Goal: Task Accomplishment & Management: Use online tool/utility

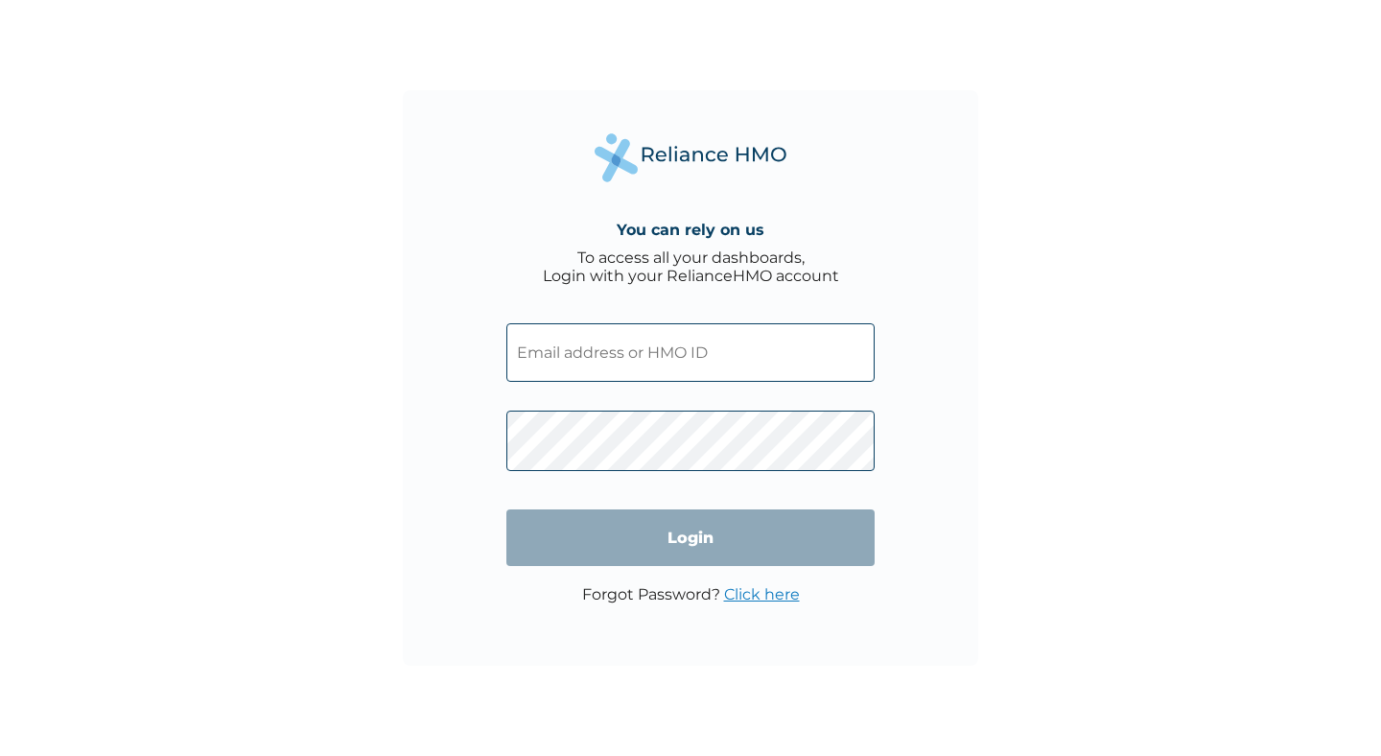
click at [664, 358] on input "text" at bounding box center [691, 352] width 368 height 59
paste input "AEZ/10005/B"
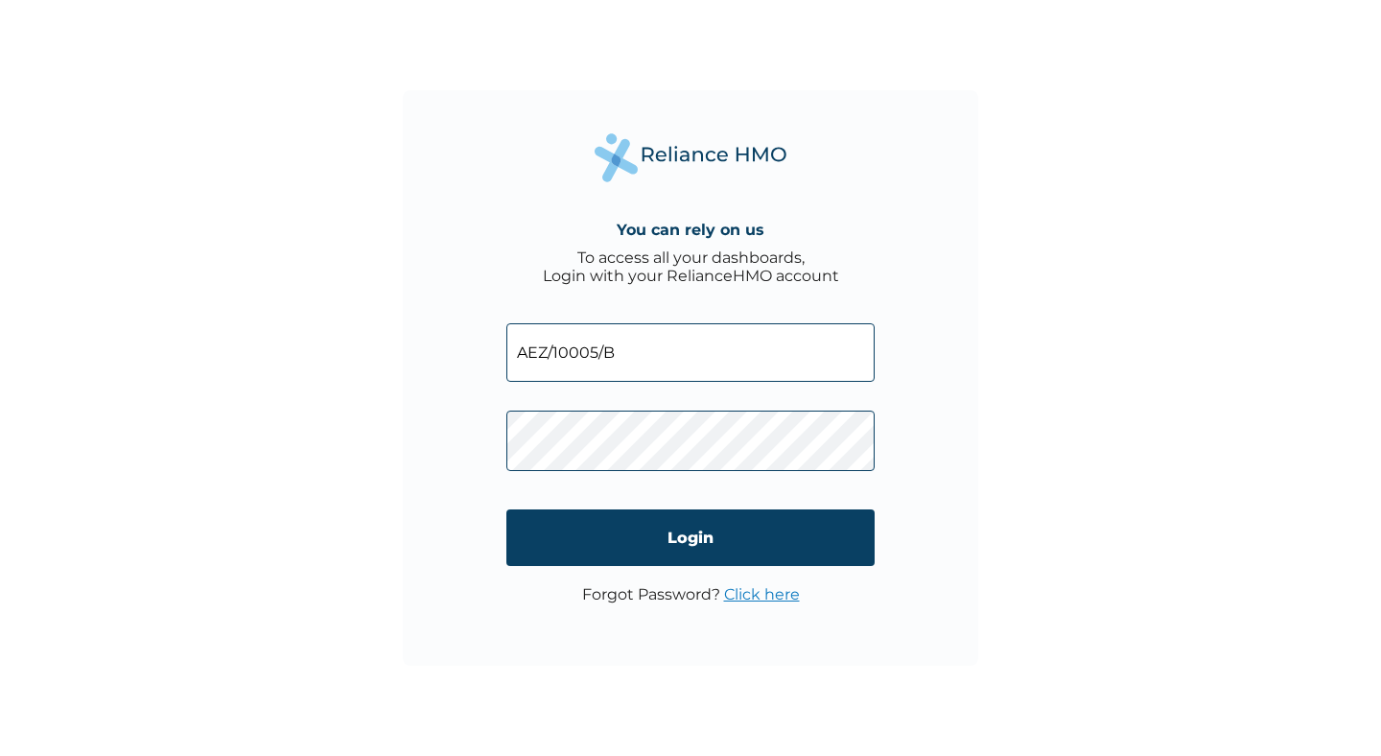
type input "AEZ/10005/B"
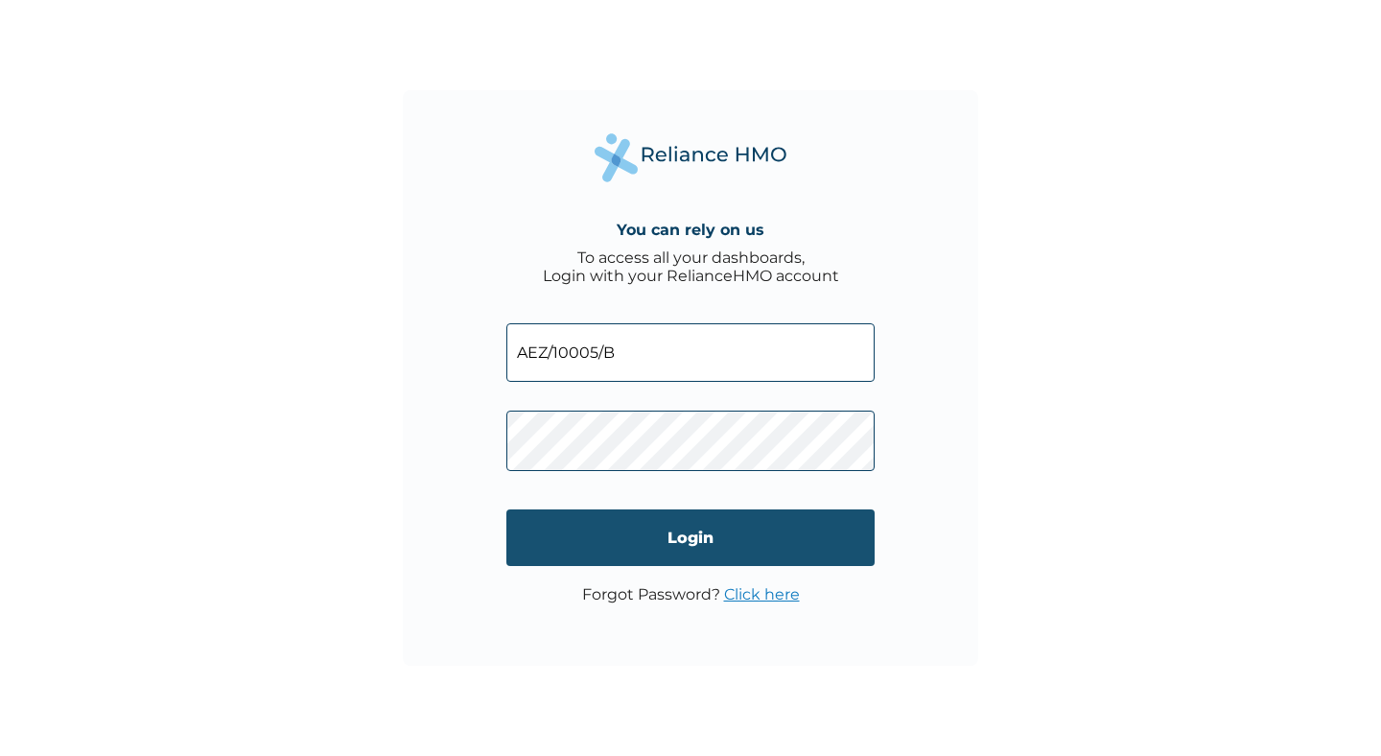
click at [556, 556] on input "Login" at bounding box center [691, 537] width 368 height 57
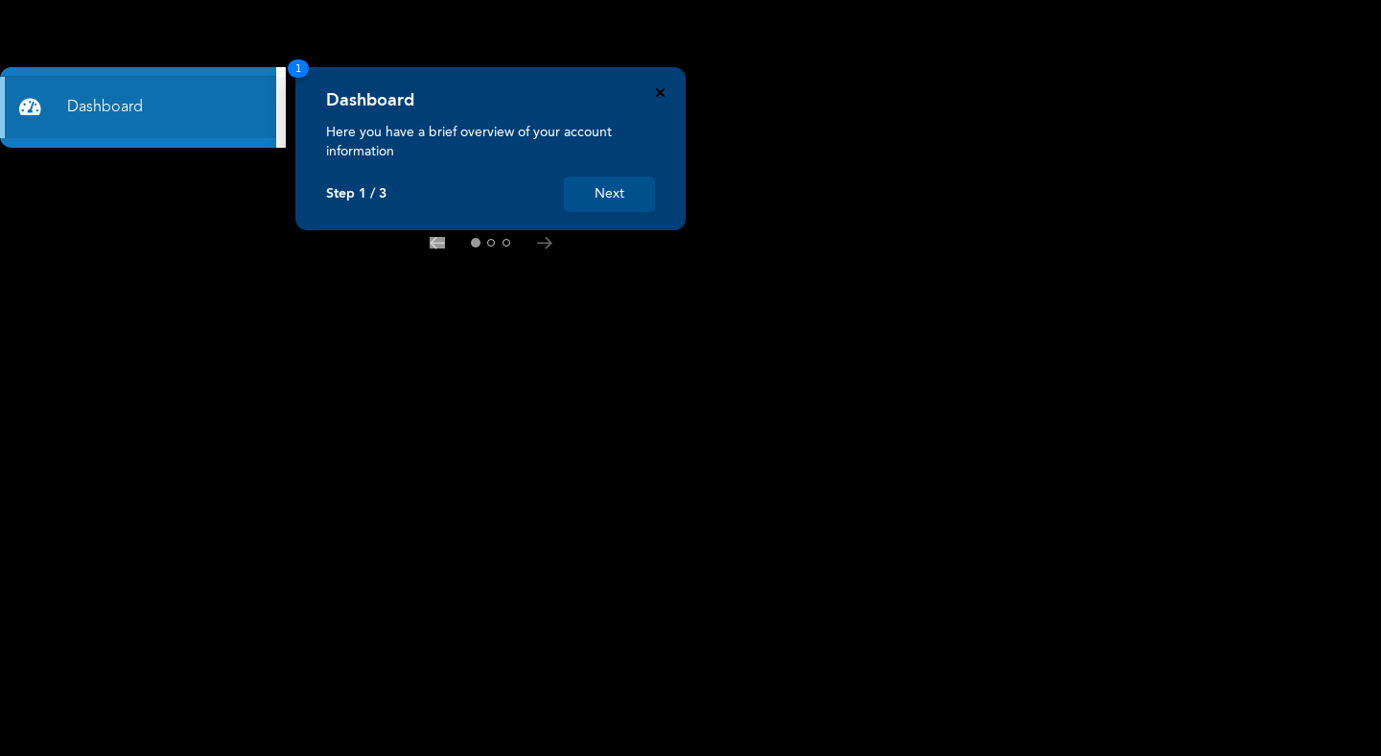
click at [657, 98] on div "Dashboard Here you have a brief overview of your account information Step 1 / 3…" at bounding box center [490, 148] width 390 height 163
click at [658, 96] on icon "Close" at bounding box center [660, 92] width 9 height 9
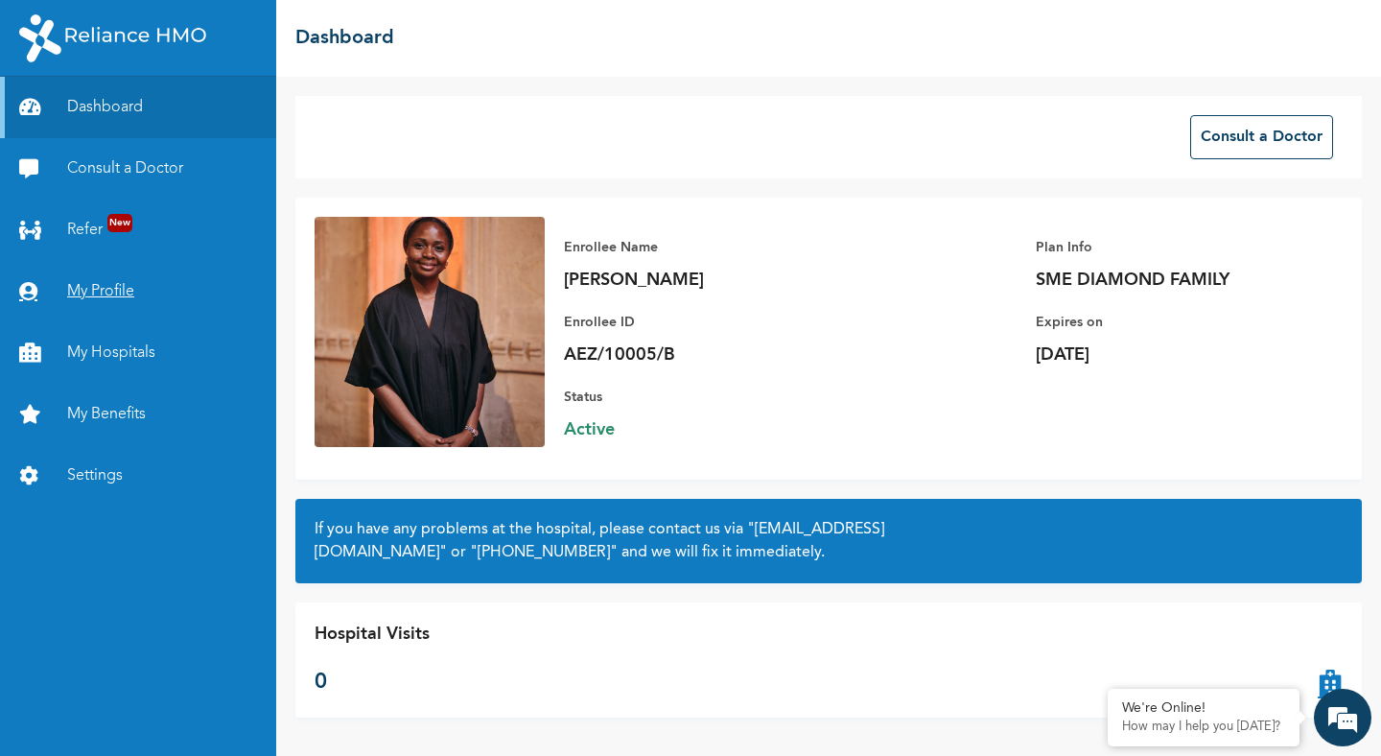
click at [100, 295] on link "My Profile" at bounding box center [138, 291] width 276 height 61
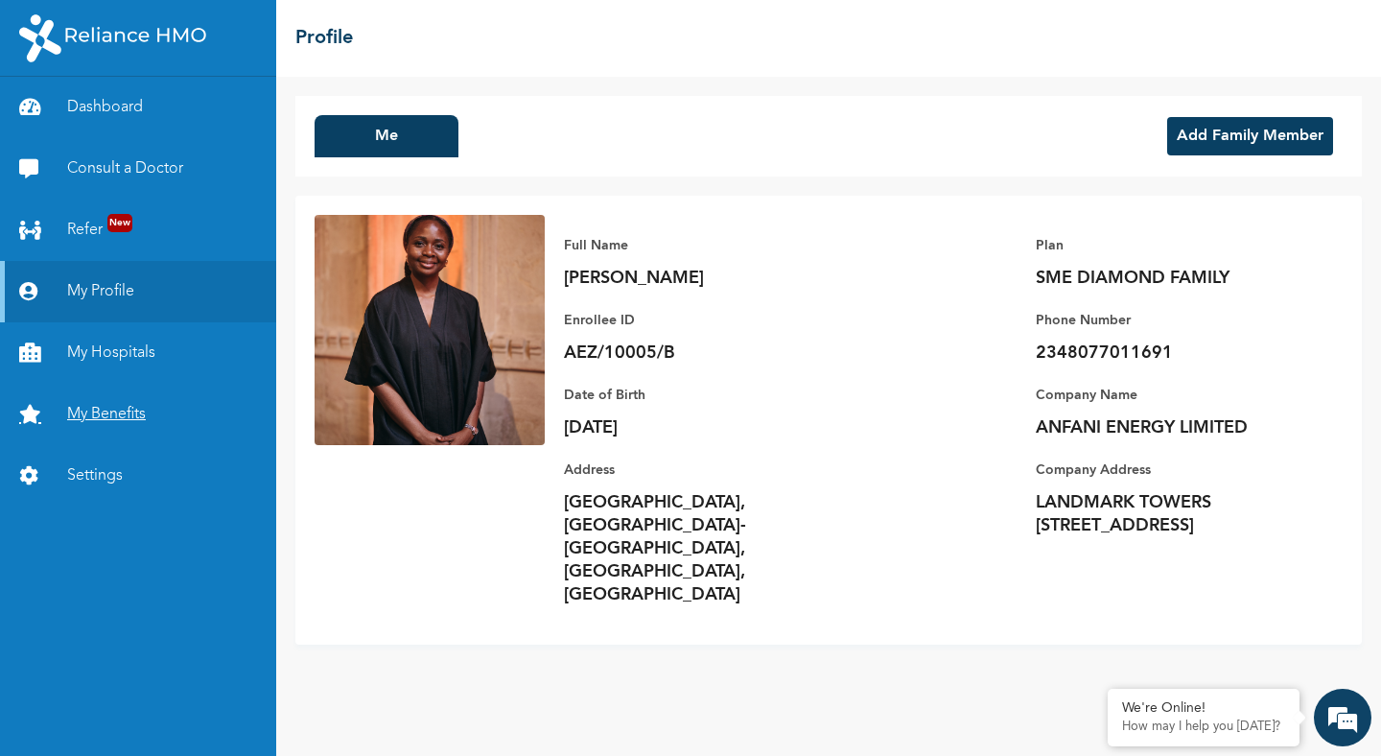
click at [128, 415] on link "My Benefits" at bounding box center [138, 414] width 276 height 61
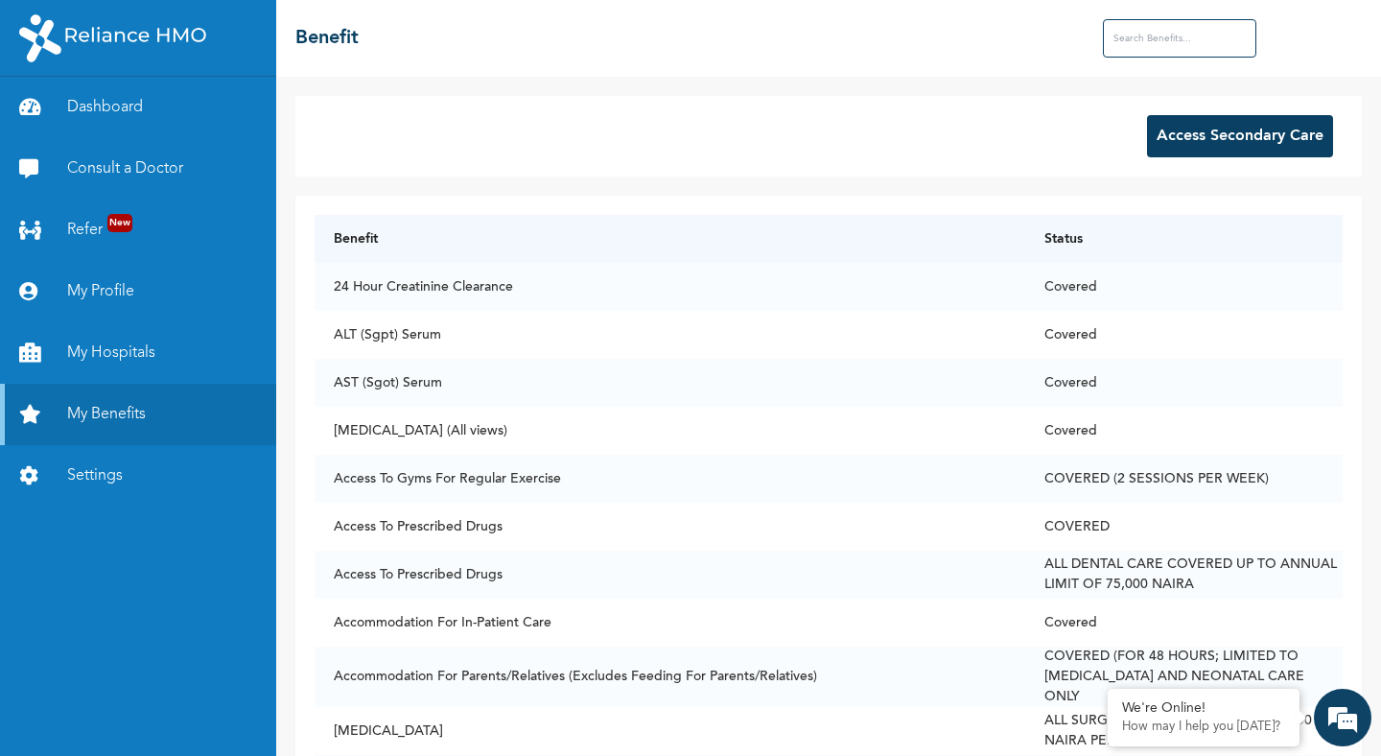
click at [1262, 126] on button "Access Secondary Care" at bounding box center [1240, 136] width 186 height 42
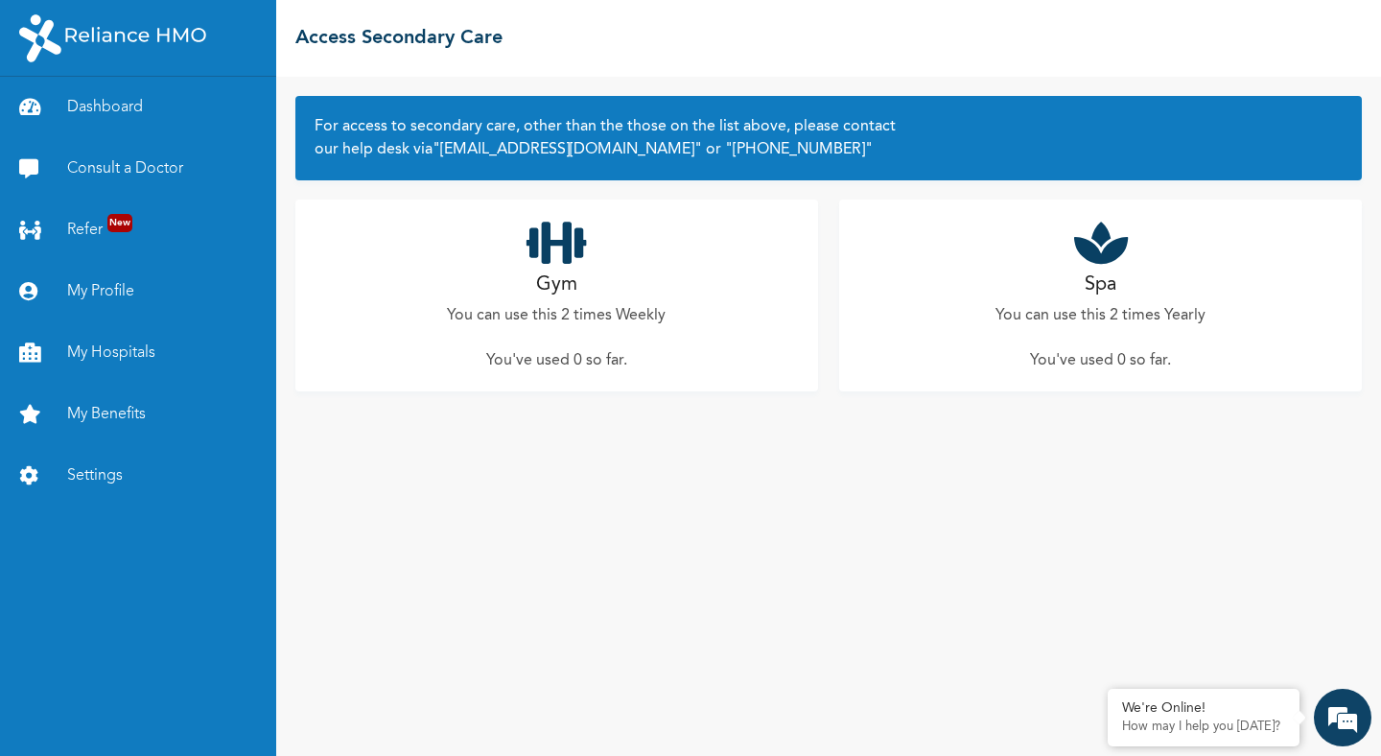
click at [554, 248] on icon at bounding box center [557, 243] width 60 height 48
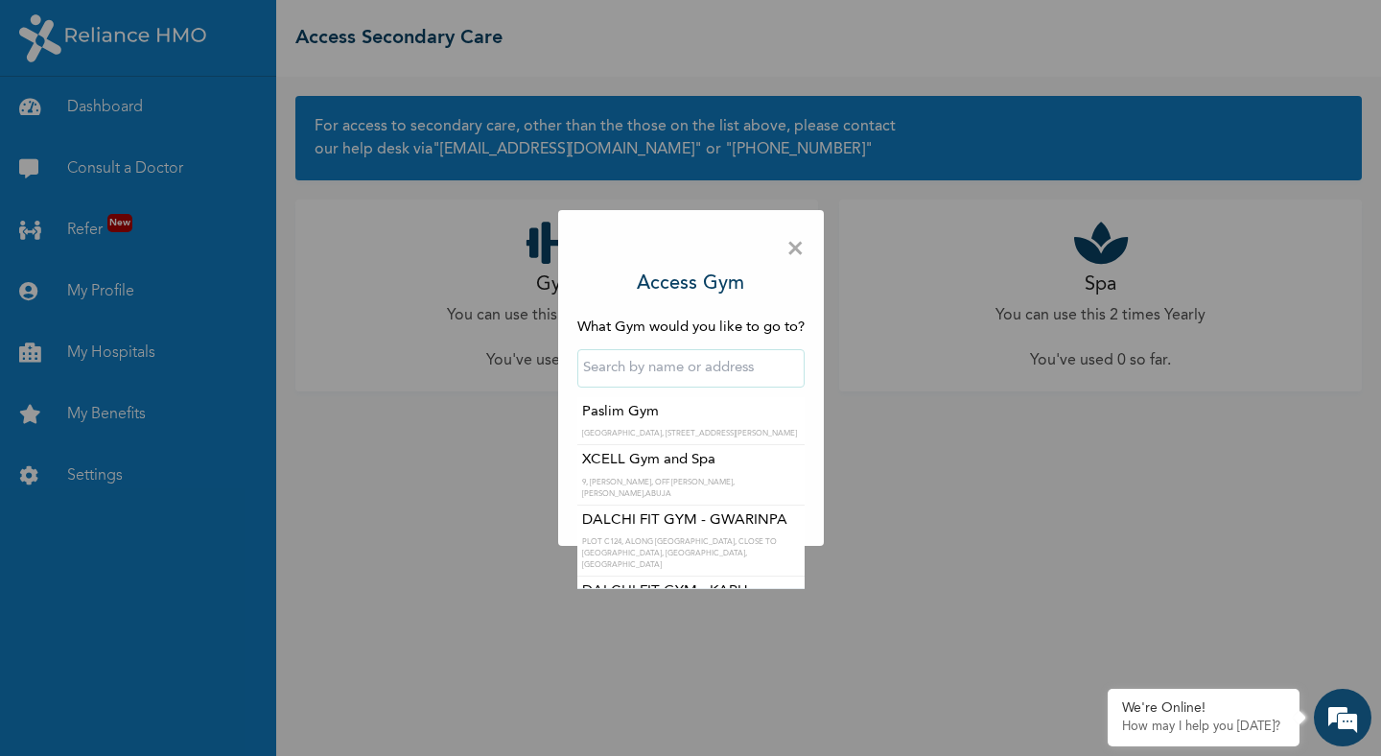
click at [636, 380] on input "text" at bounding box center [691, 368] width 227 height 38
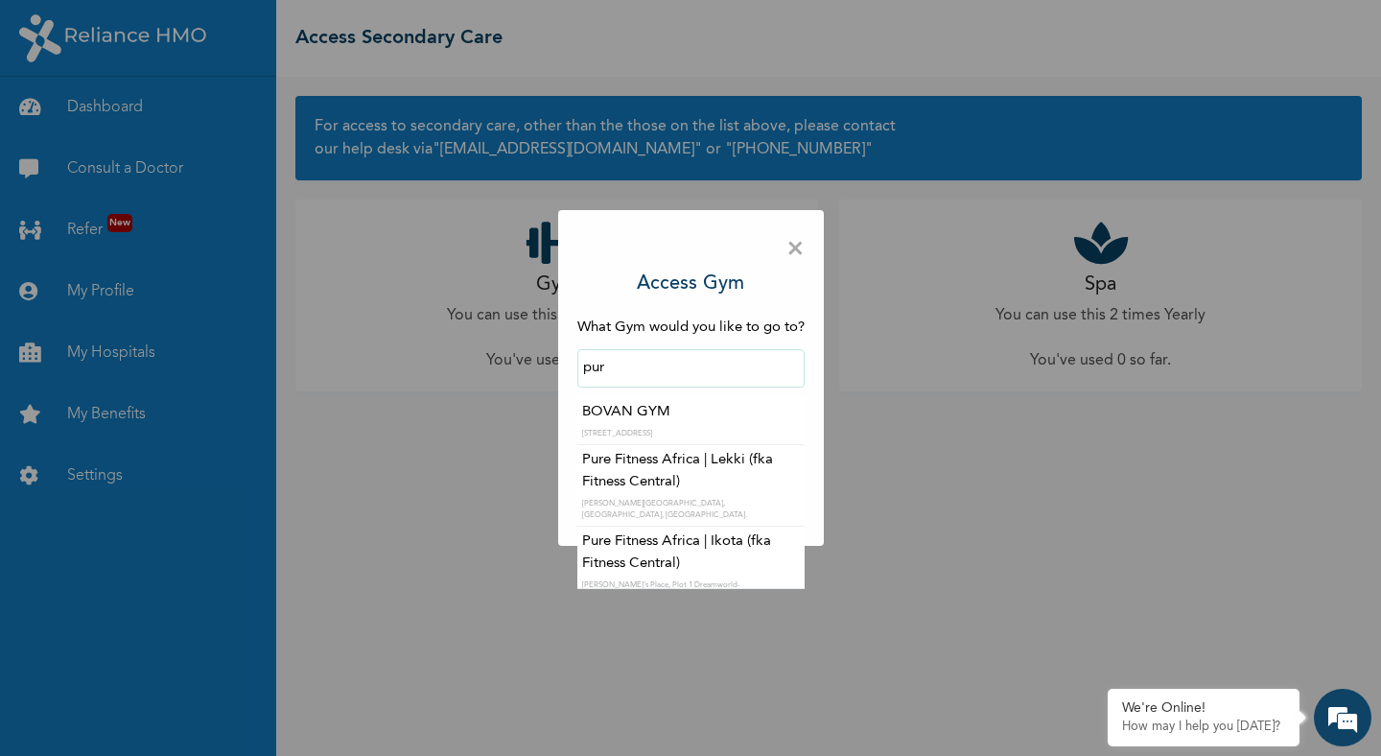
type input "Pure Fitness Africa | Lekki (fka Fitness Central)"
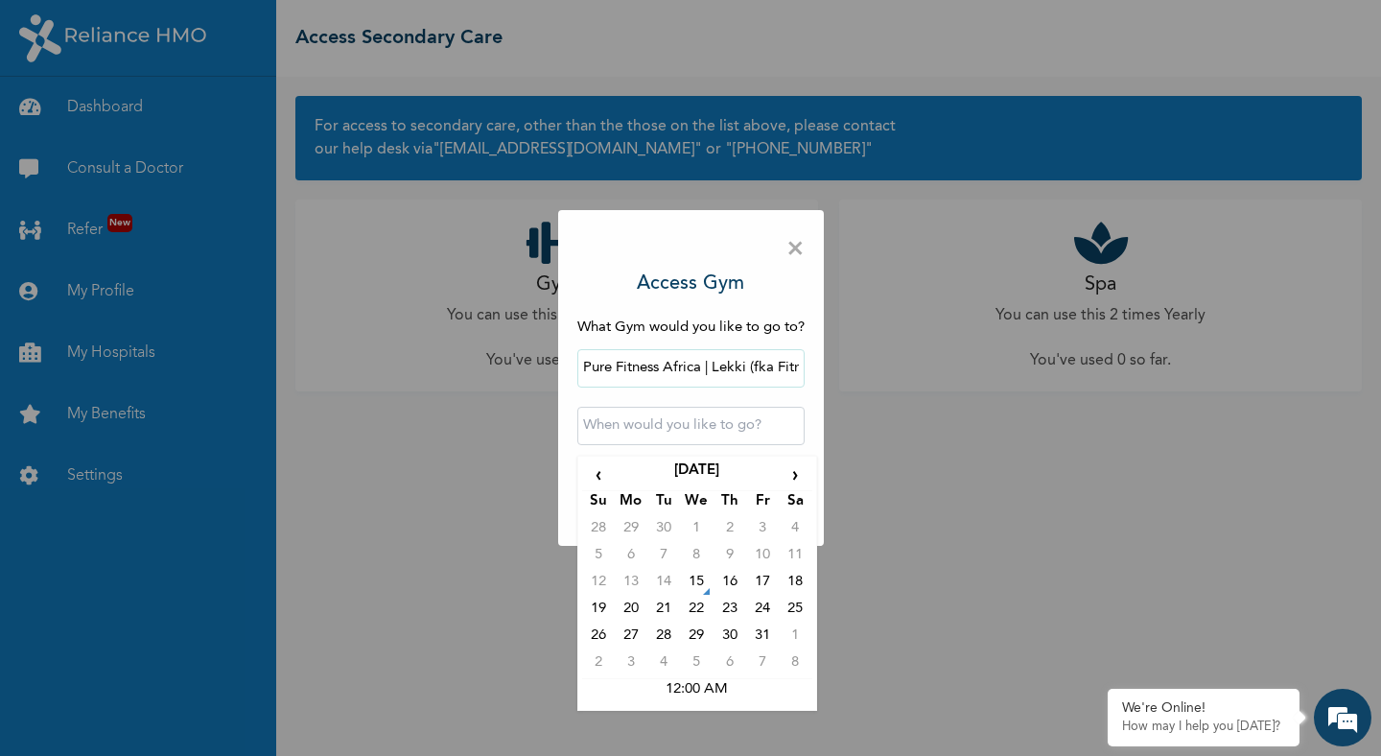
click at [658, 412] on input "text" at bounding box center [691, 426] width 227 height 38
click at [703, 580] on td "15" at bounding box center [696, 585] width 33 height 27
type input "2025-10-15 12:00 AM"
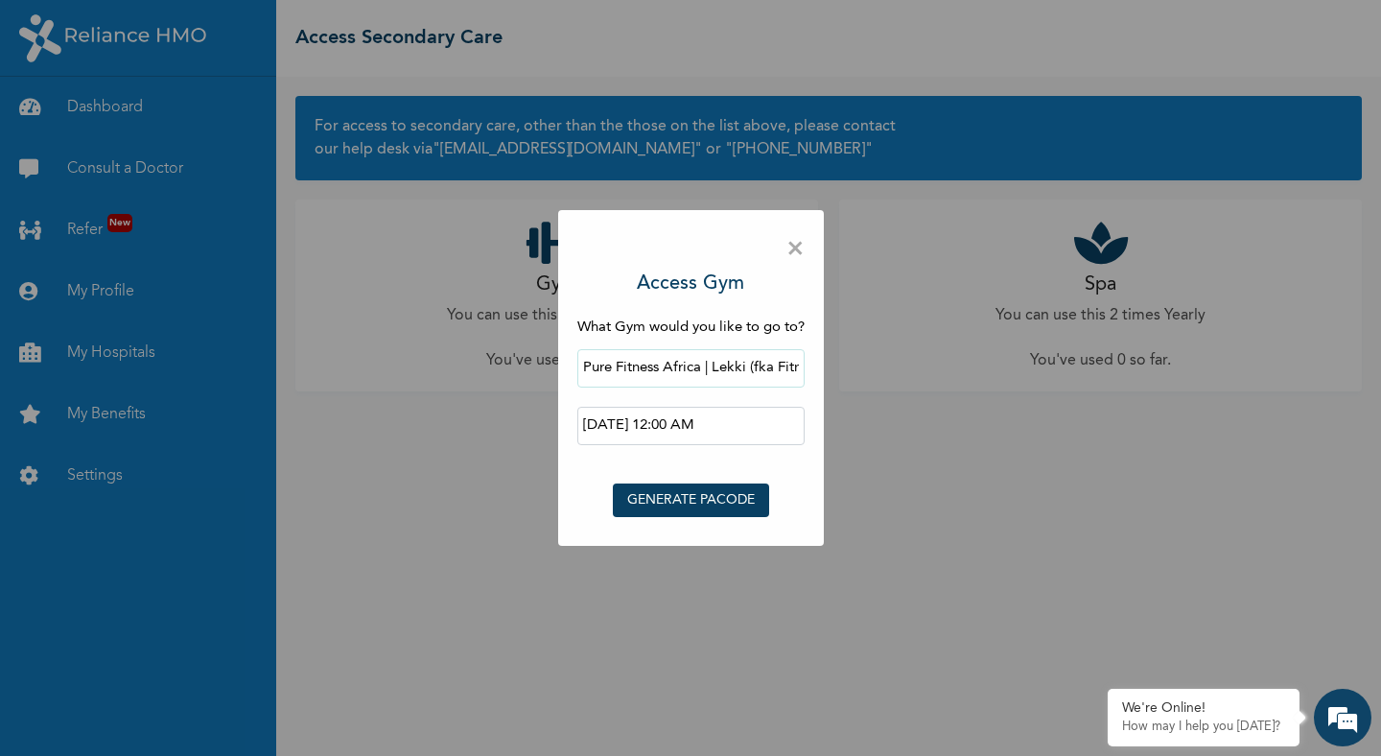
click at [700, 499] on button "GENERATE PACODE" at bounding box center [691, 501] width 156 height 34
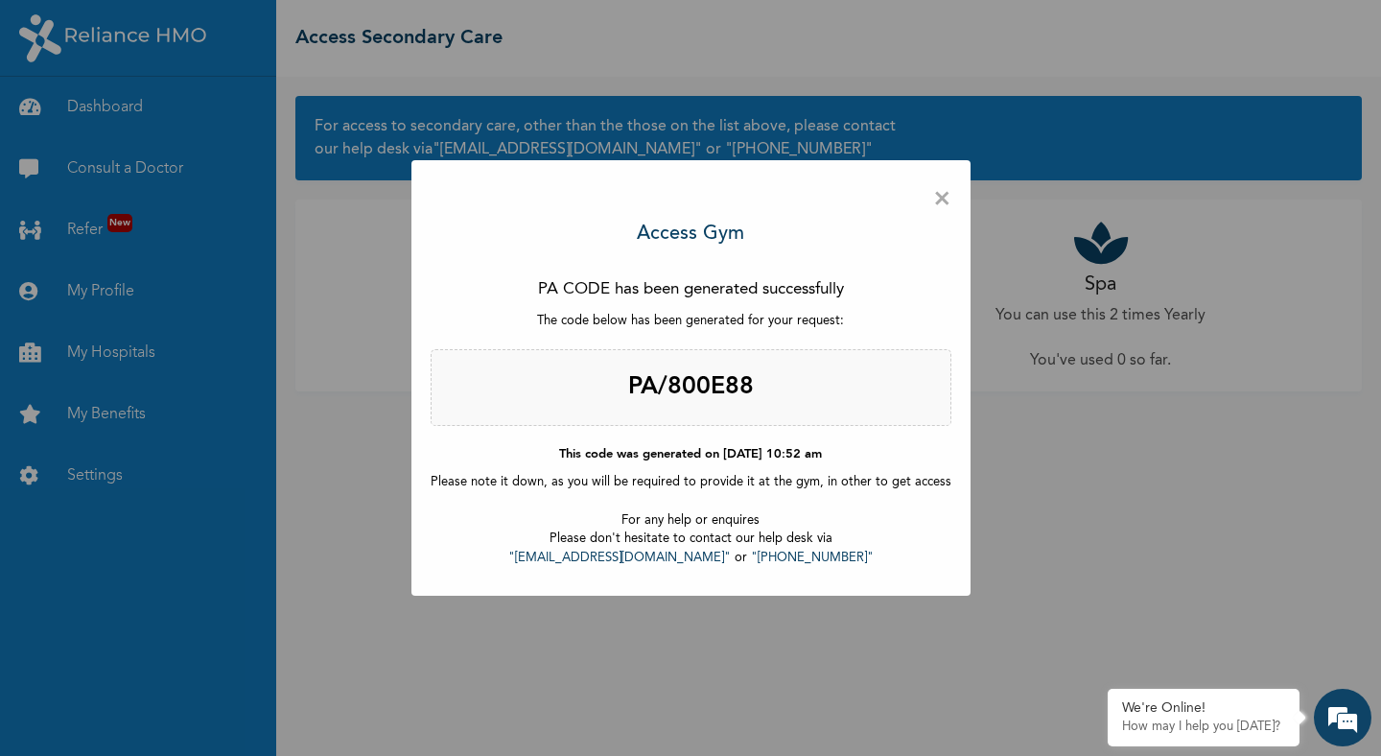
click at [721, 375] on h2 "PA/800E88" at bounding box center [691, 387] width 521 height 77
